Goal: Check status: Check status

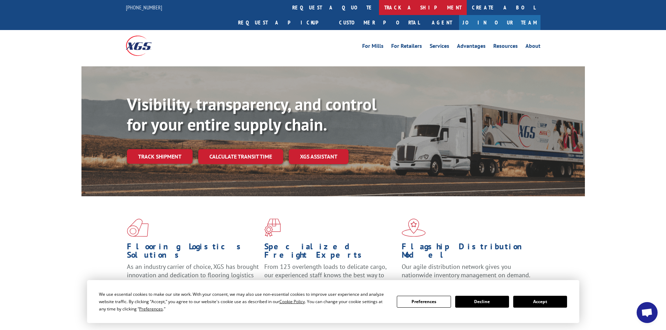
click at [379, 10] on link "track a shipment" at bounding box center [423, 7] width 88 height 15
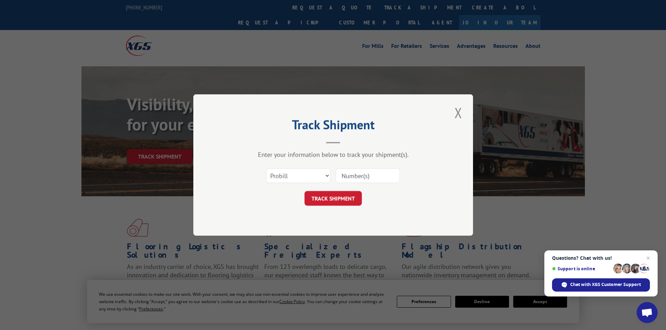
paste input "2822875"
type input "2822875"
click at [328, 200] on button "TRACK SHIPMENT" at bounding box center [333, 198] width 57 height 15
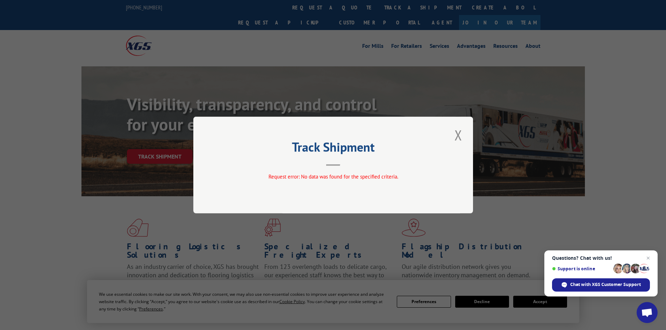
click at [465, 131] on div "Track Shipment Request error: No data was found for the specified criteria." at bounding box center [333, 165] width 280 height 97
click at [452, 138] on button "Close modal" at bounding box center [458, 135] width 12 height 19
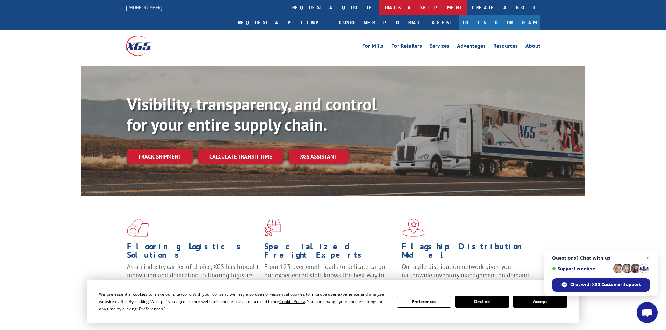
click at [379, 7] on link "track a shipment" at bounding box center [423, 7] width 88 height 15
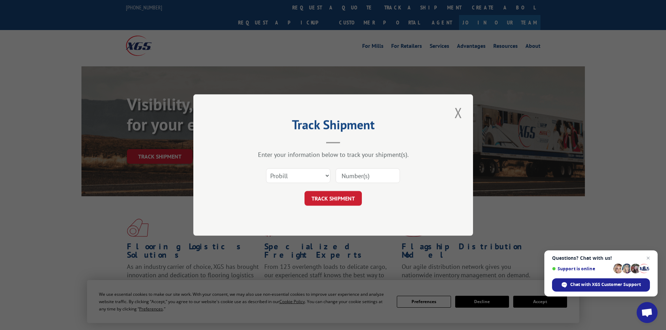
click at [328, 166] on div "Select category... Probill BOL PO" at bounding box center [333, 175] width 210 height 23
click at [327, 171] on select "Select category... Probill BOL PO" at bounding box center [298, 176] width 64 height 15
select select "bol"
click at [266, 169] on select "Select category... Probill BOL PO" at bounding box center [298, 176] width 64 height 15
click at [355, 181] on input at bounding box center [368, 176] width 64 height 15
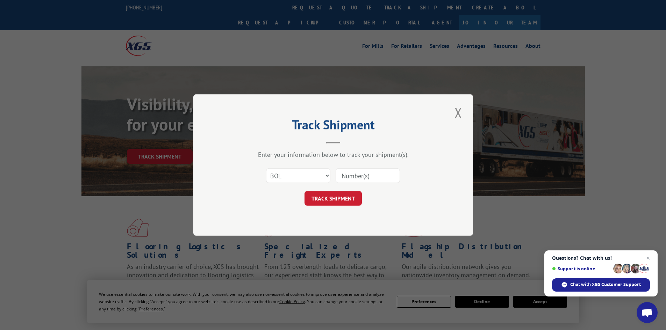
paste input "0078104047"
type input "0078104047"
click at [337, 202] on button "TRACK SHIPMENT" at bounding box center [333, 198] width 57 height 15
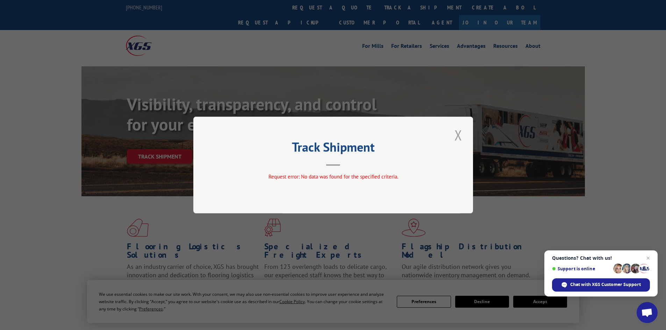
click at [463, 133] on button "Close modal" at bounding box center [458, 135] width 12 height 19
